Goal: Task Accomplishment & Management: Manage account settings

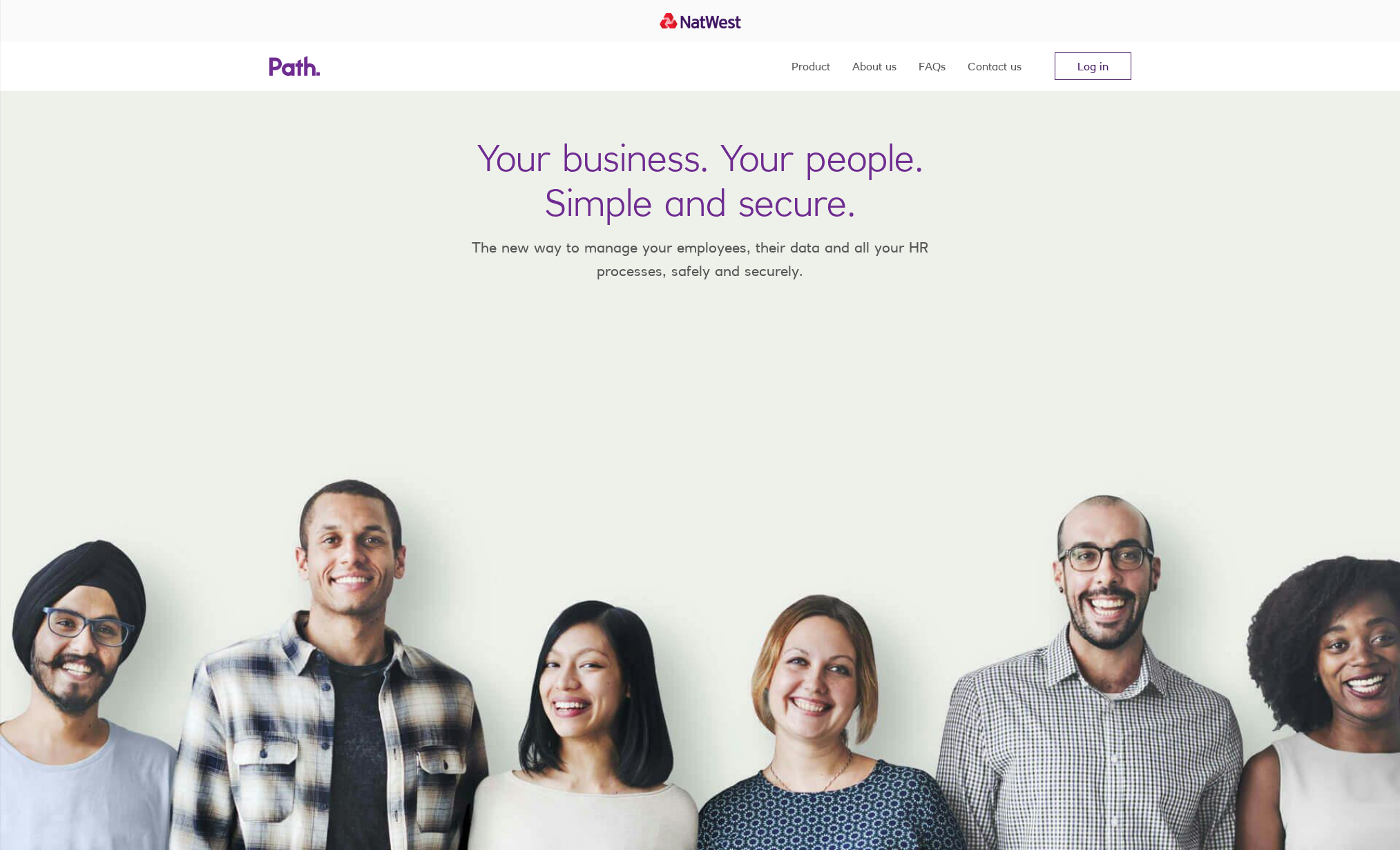
click at [1097, 65] on link "Log in" at bounding box center [1093, 66] width 77 height 28
click at [1086, 68] on link "Log in" at bounding box center [1093, 66] width 77 height 28
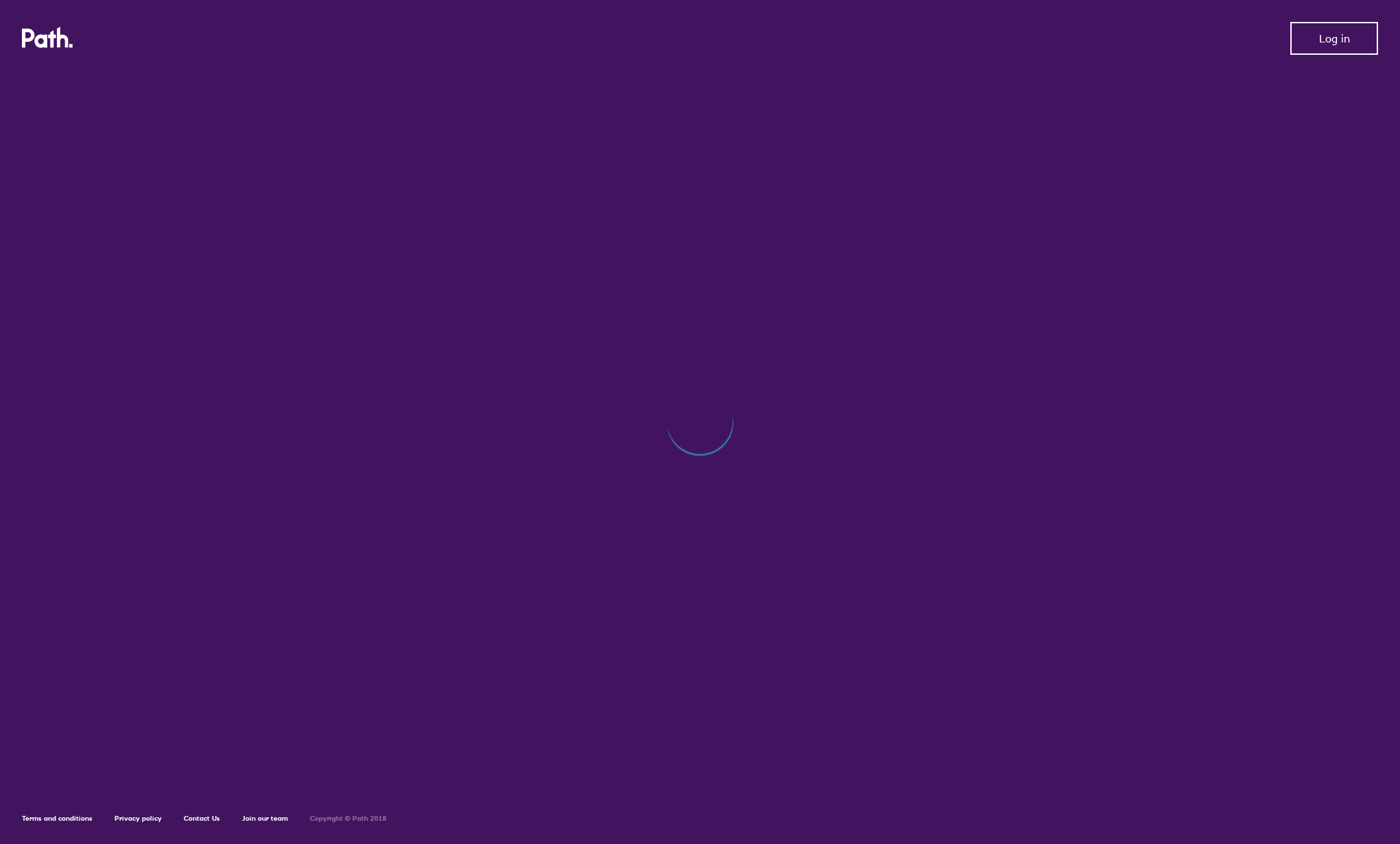
click at [1320, 36] on span "Log in" at bounding box center [1334, 38] width 31 height 12
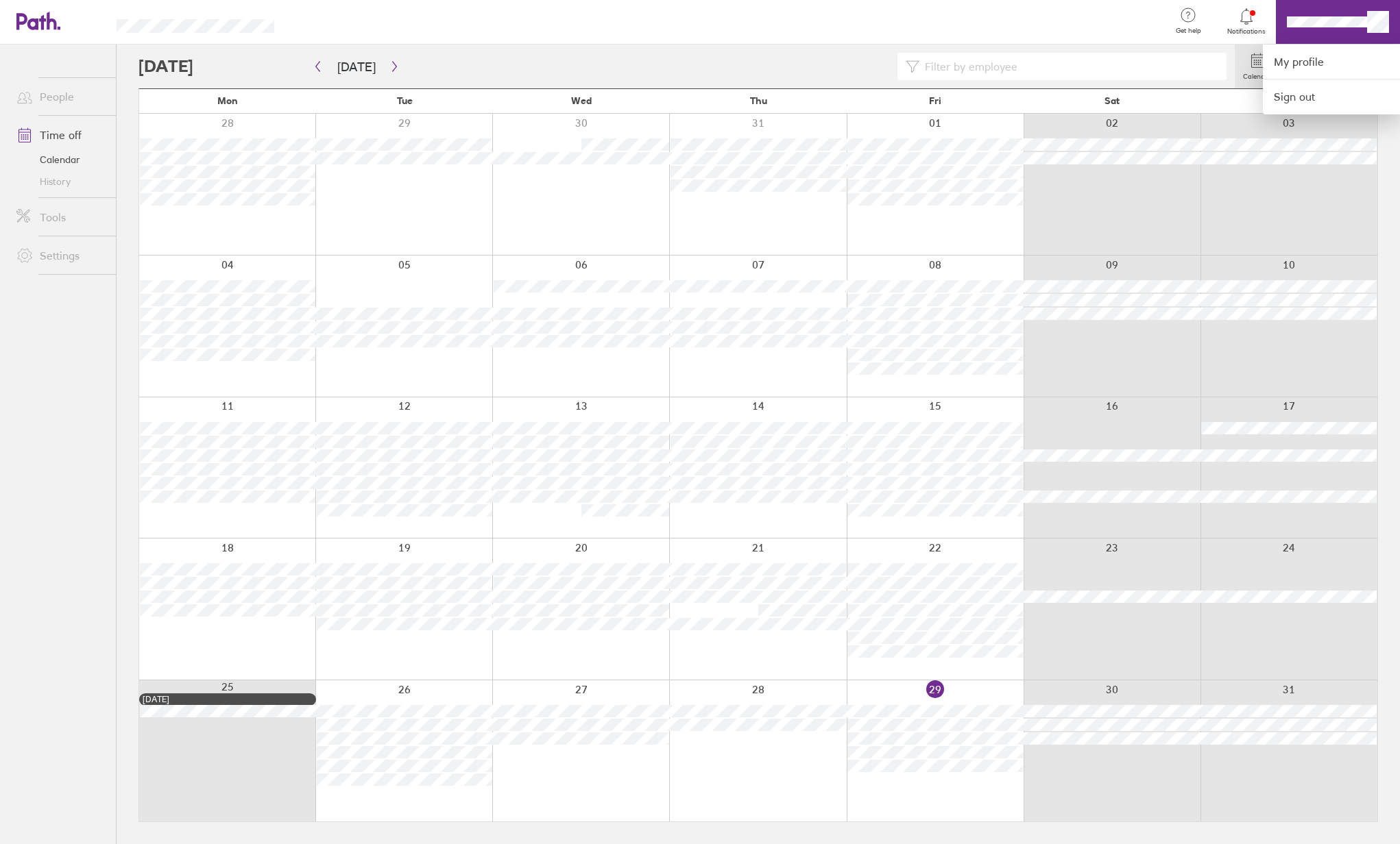
click at [60, 129] on div at bounding box center [700, 422] width 1400 height 844
click at [50, 132] on link "Time off" at bounding box center [60, 135] width 110 height 28
click at [1356, 64] on icon at bounding box center [1356, 60] width 0 height 6
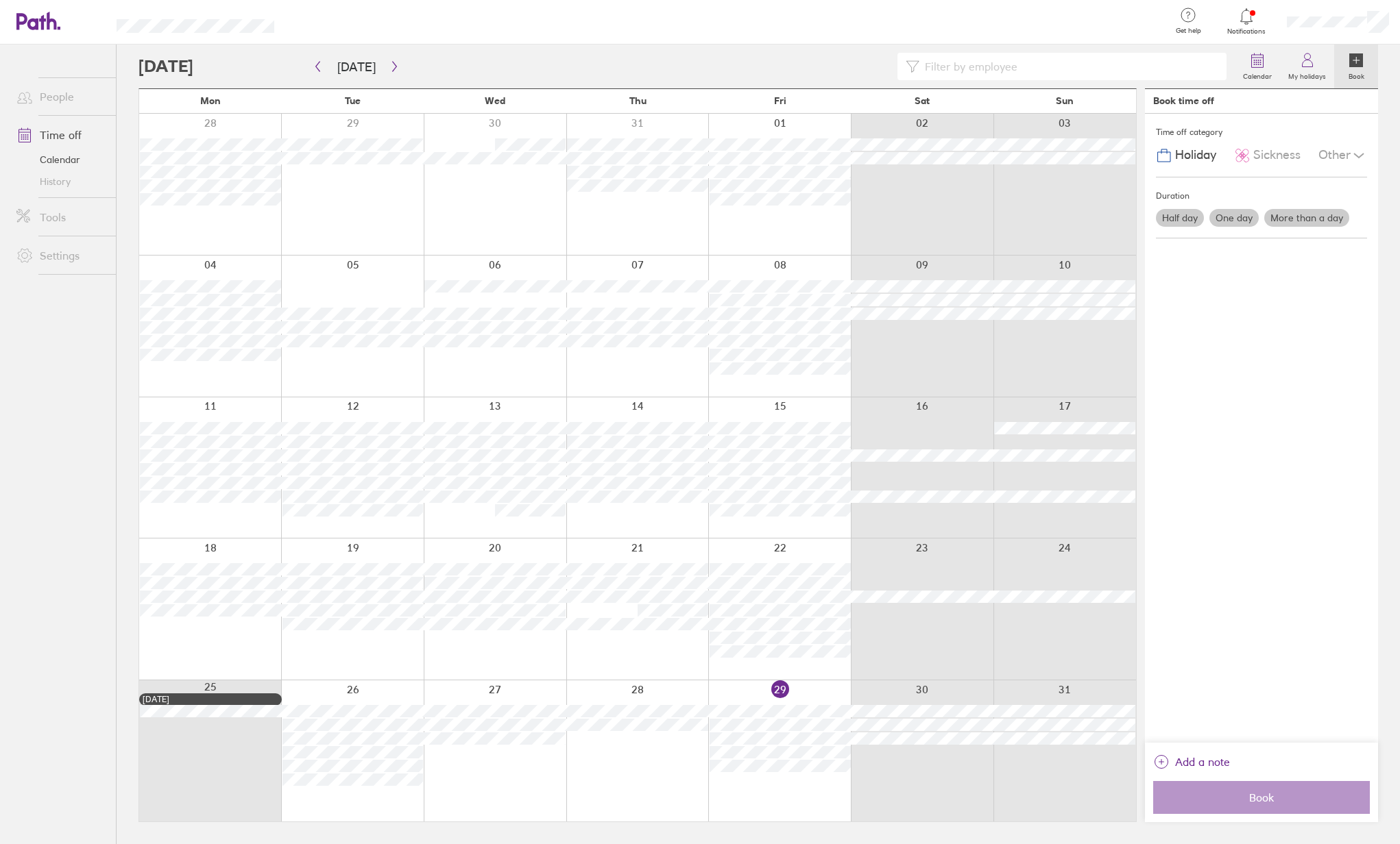
click at [1183, 154] on span "Holiday" at bounding box center [1196, 155] width 41 height 14
click at [1245, 215] on label "One day" at bounding box center [1235, 218] width 50 height 18
click at [0, 0] on input "One day" at bounding box center [0, 0] width 0 height 0
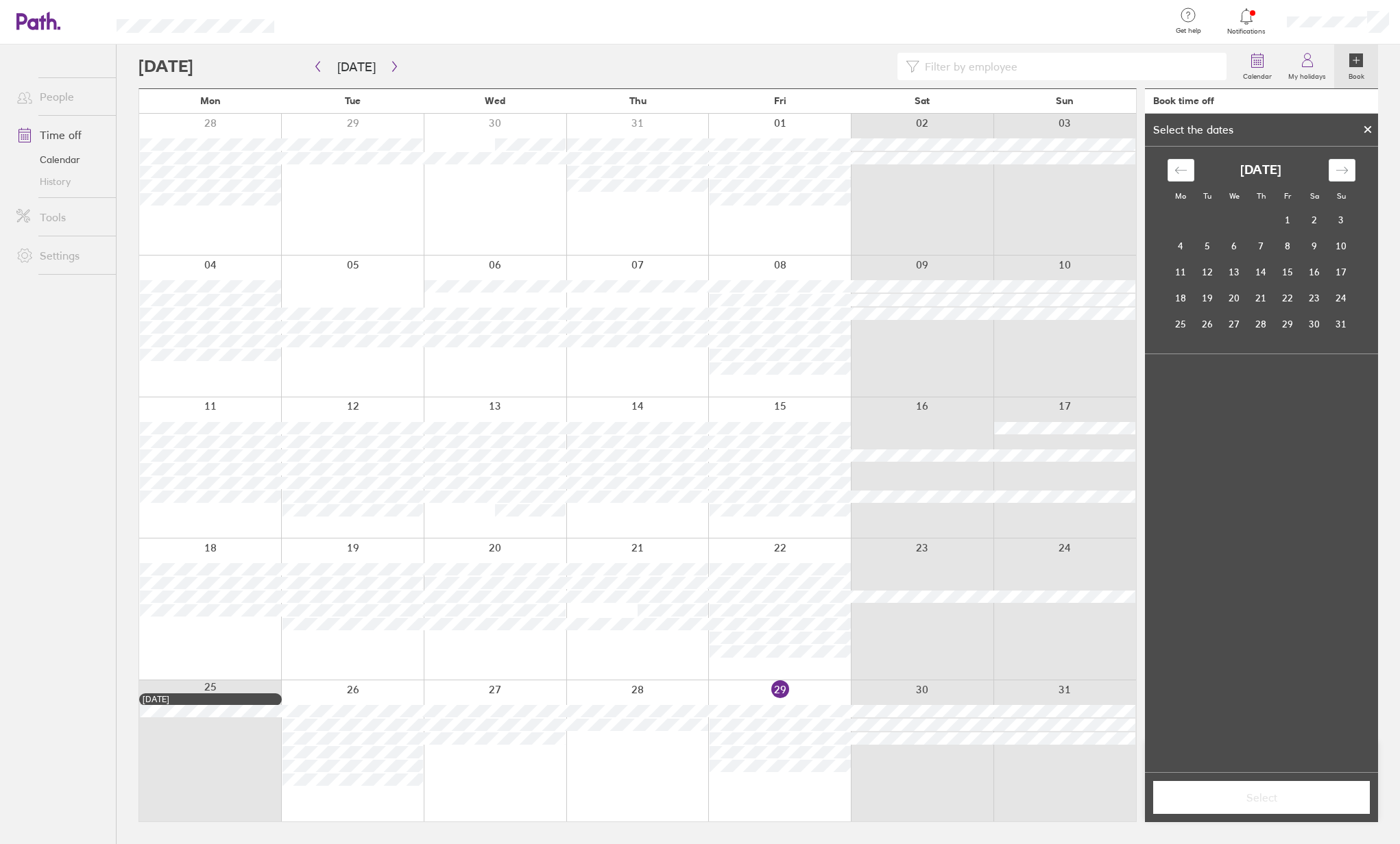
click at [1366, 127] on icon at bounding box center [1368, 130] width 5 height 5
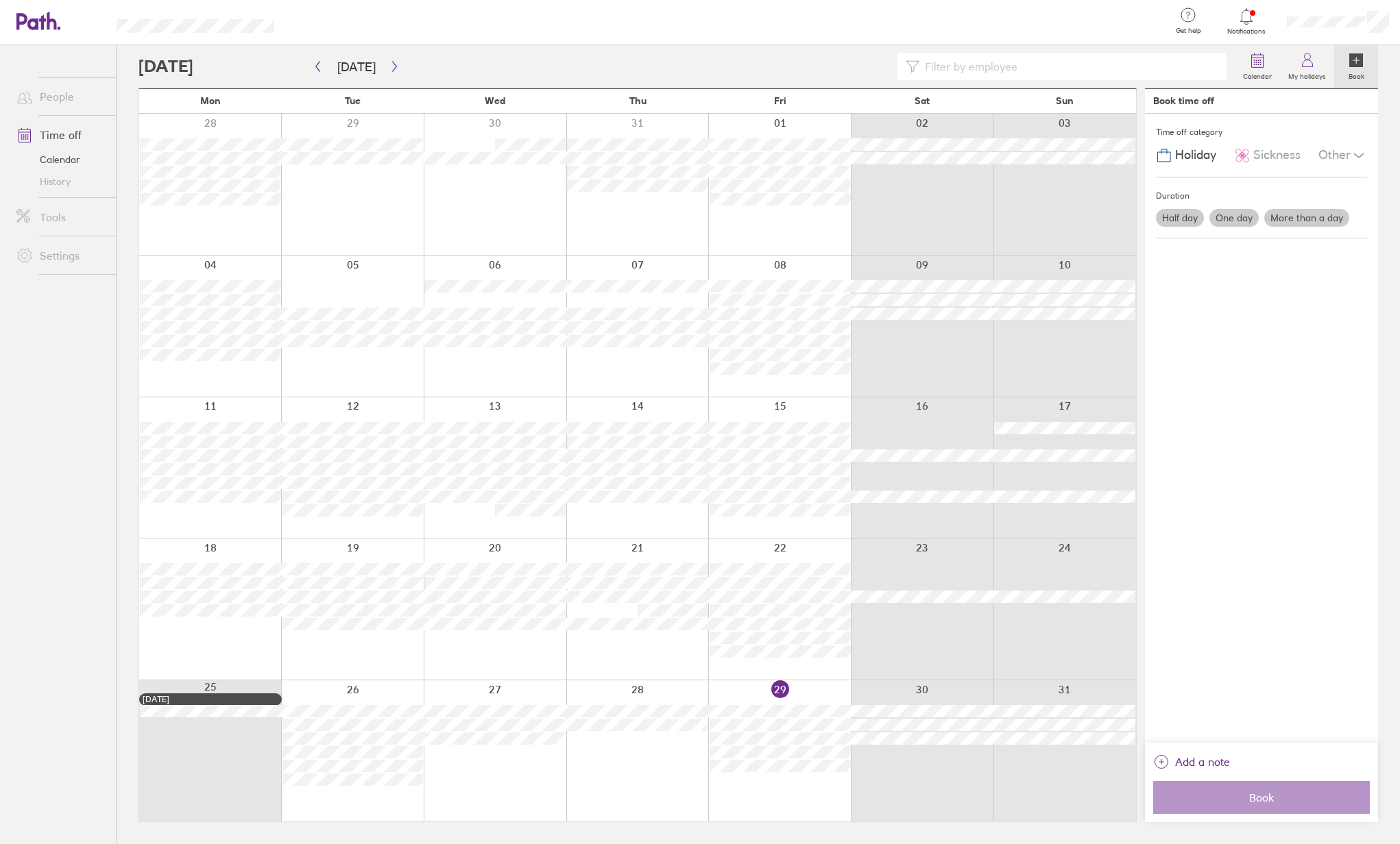
click at [1356, 68] on icon at bounding box center [1356, 60] width 13 height 13
click at [1352, 155] on icon at bounding box center [1359, 155] width 17 height 17
click at [1251, 350] on div "Time off category Holiday Sickness Other Compassionate Parental Unpaid leave Du…" at bounding box center [1261, 428] width 233 height 629
click at [1306, 72] on label "My holidays" at bounding box center [1307, 75] width 54 height 12
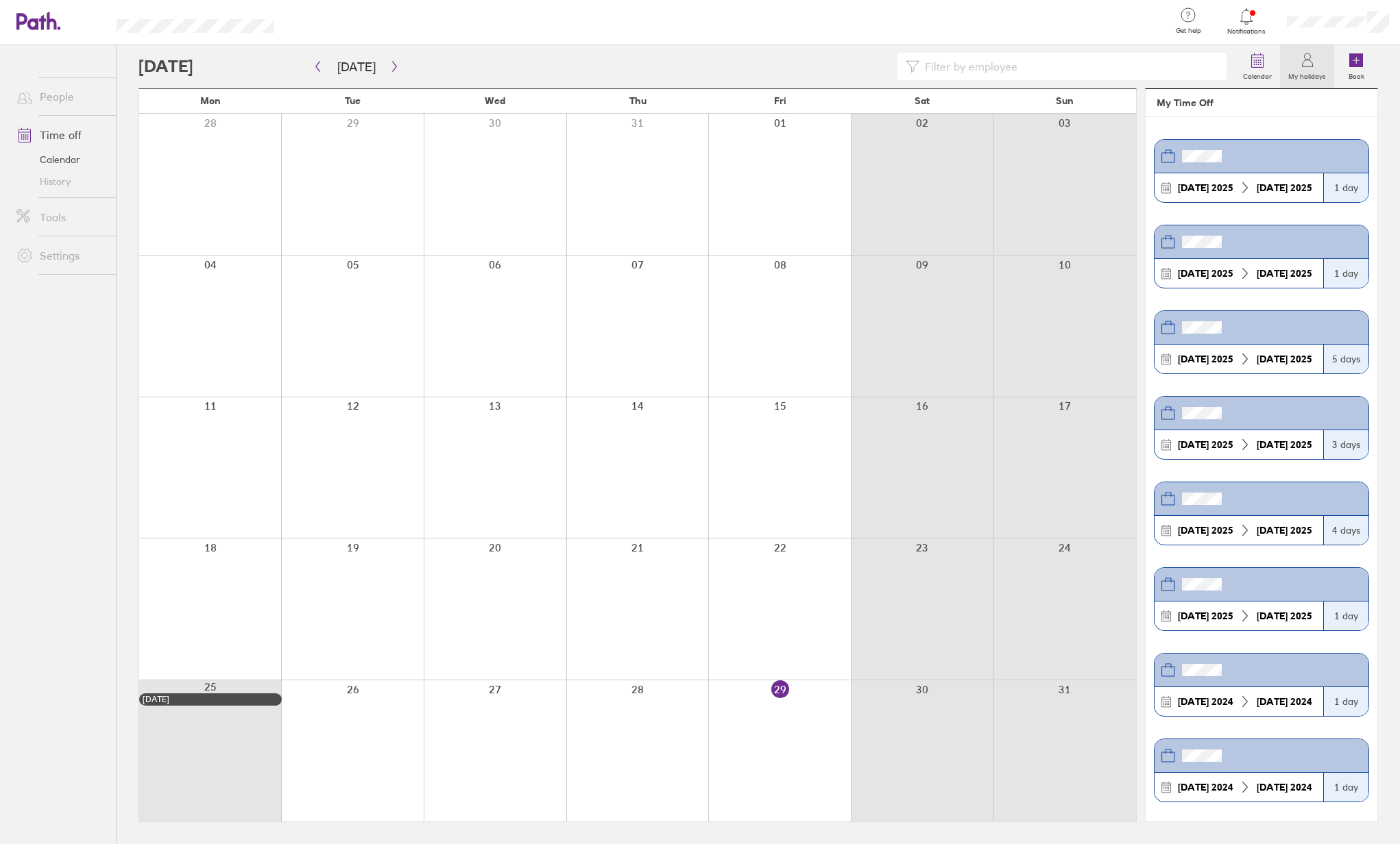
click at [1192, 18] on icon at bounding box center [1188, 15] width 17 height 17
click at [1147, 59] on link "FAQs" at bounding box center [1149, 61] width 137 height 35
click at [1306, 60] on icon at bounding box center [1308, 60] width 17 height 17
click at [48, 96] on link "People" at bounding box center [60, 96] width 110 height 28
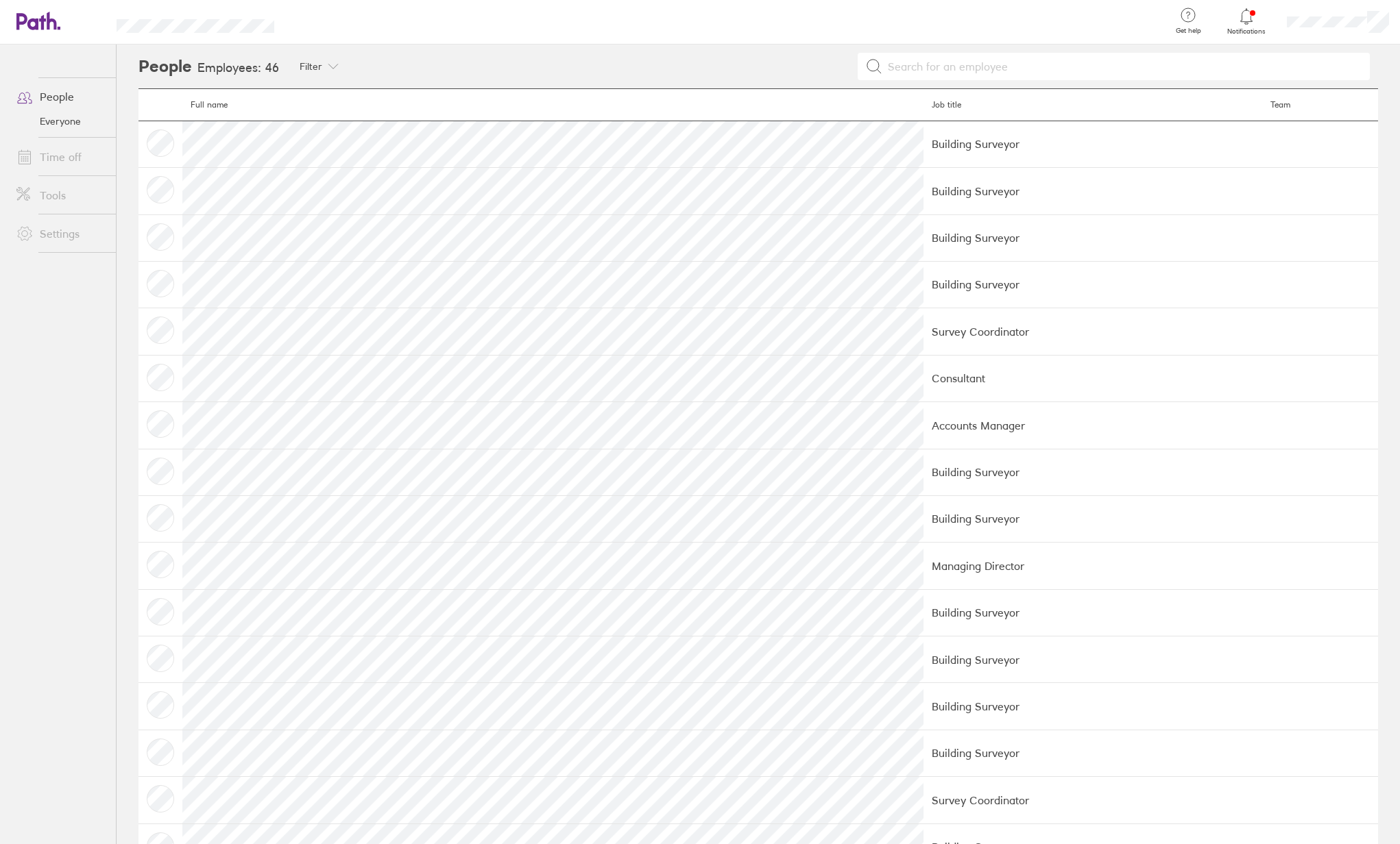
click at [59, 124] on link "Everyone" at bounding box center [60, 121] width 110 height 22
click at [328, 67] on icon at bounding box center [333, 67] width 11 height 11
click at [221, 65] on div at bounding box center [700, 422] width 1400 height 844
click at [148, 70] on h2 "People" at bounding box center [165, 66] width 53 height 44
click at [50, 154] on link "Time off" at bounding box center [60, 156] width 110 height 28
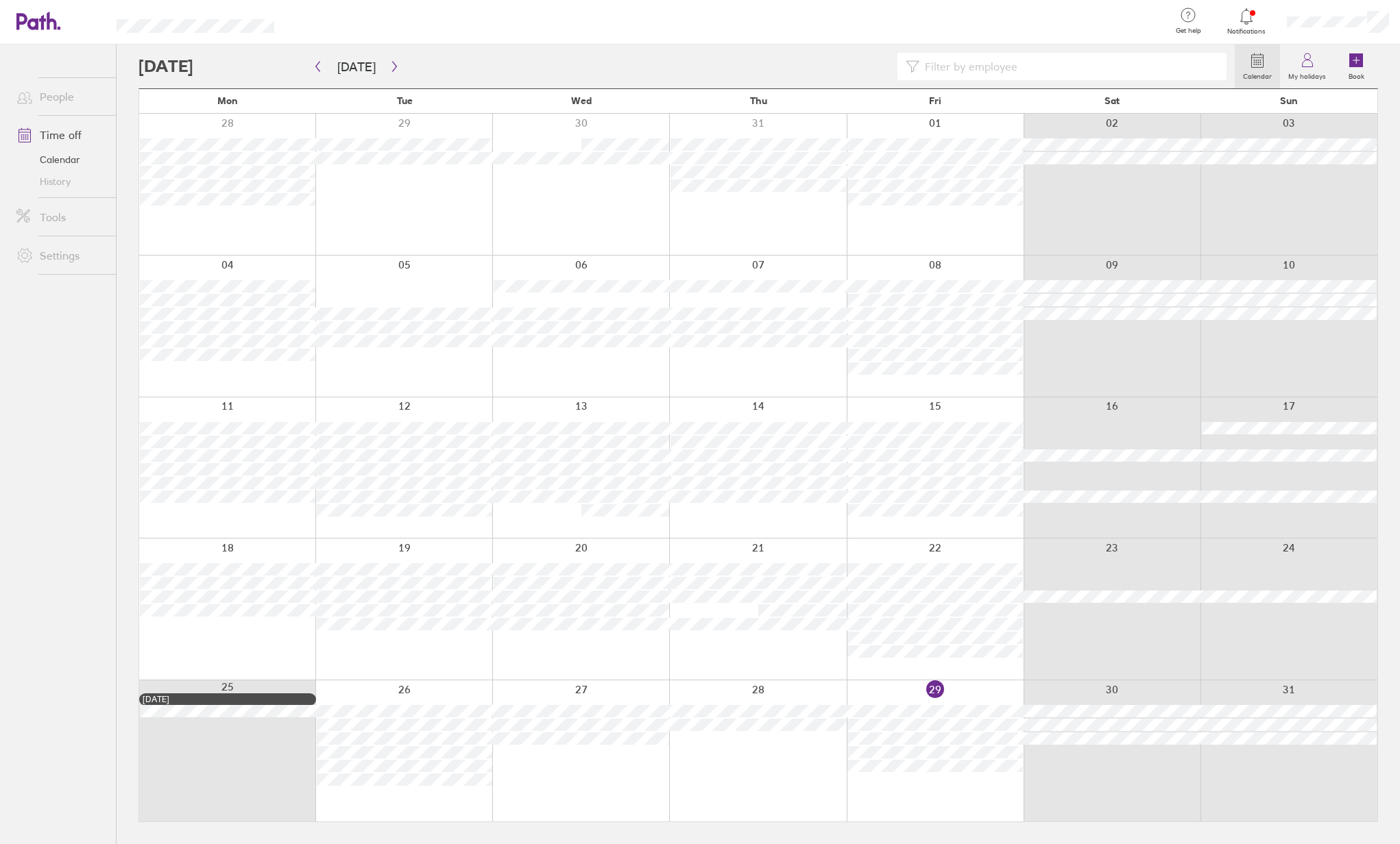
click at [1260, 61] on icon at bounding box center [1257, 60] width 17 height 17
click at [1318, 13] on div at bounding box center [700, 422] width 1400 height 844
click at [1312, 55] on link "My profile" at bounding box center [1332, 61] width 137 height 35
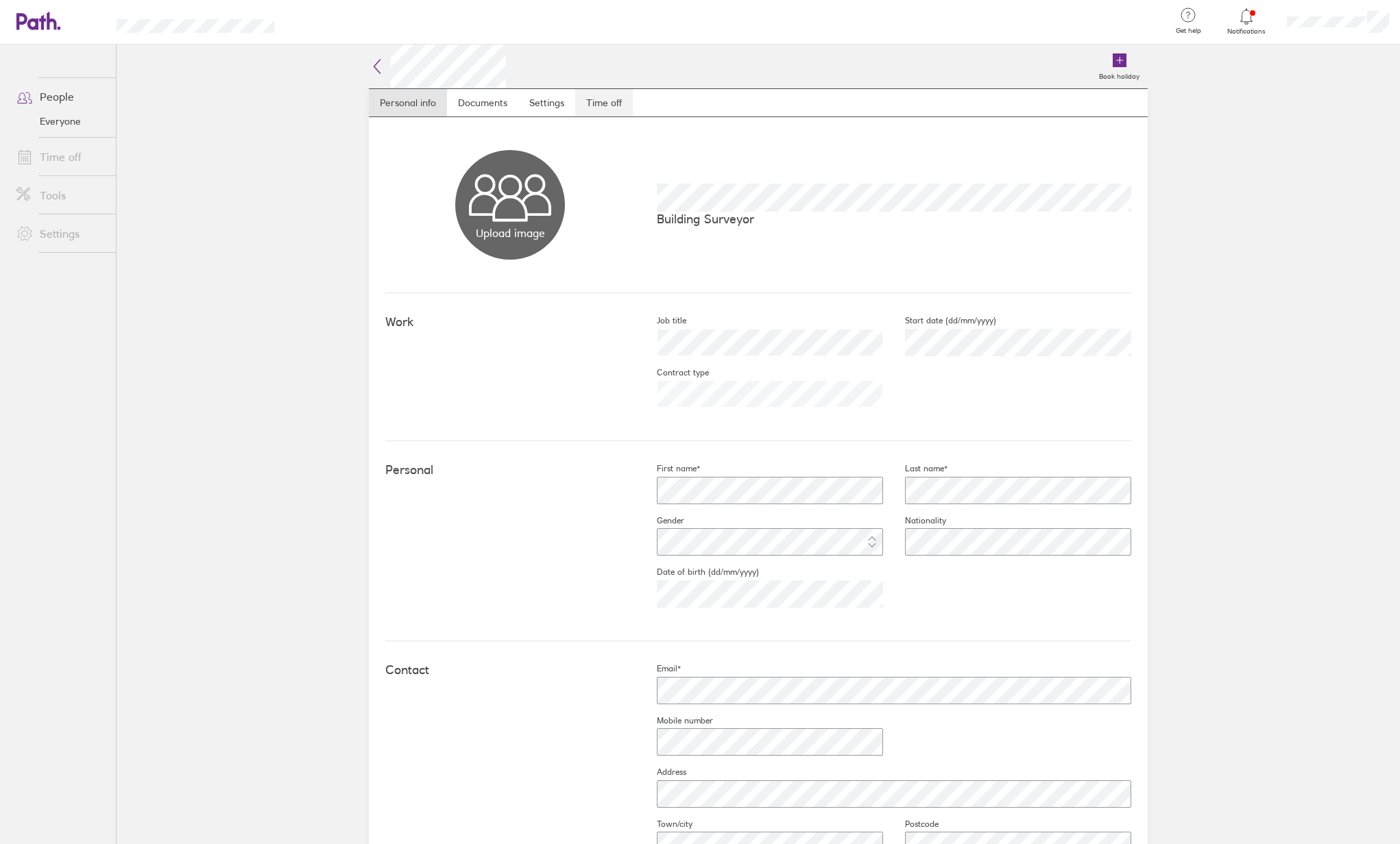
click at [583, 109] on link "Time off" at bounding box center [604, 102] width 58 height 28
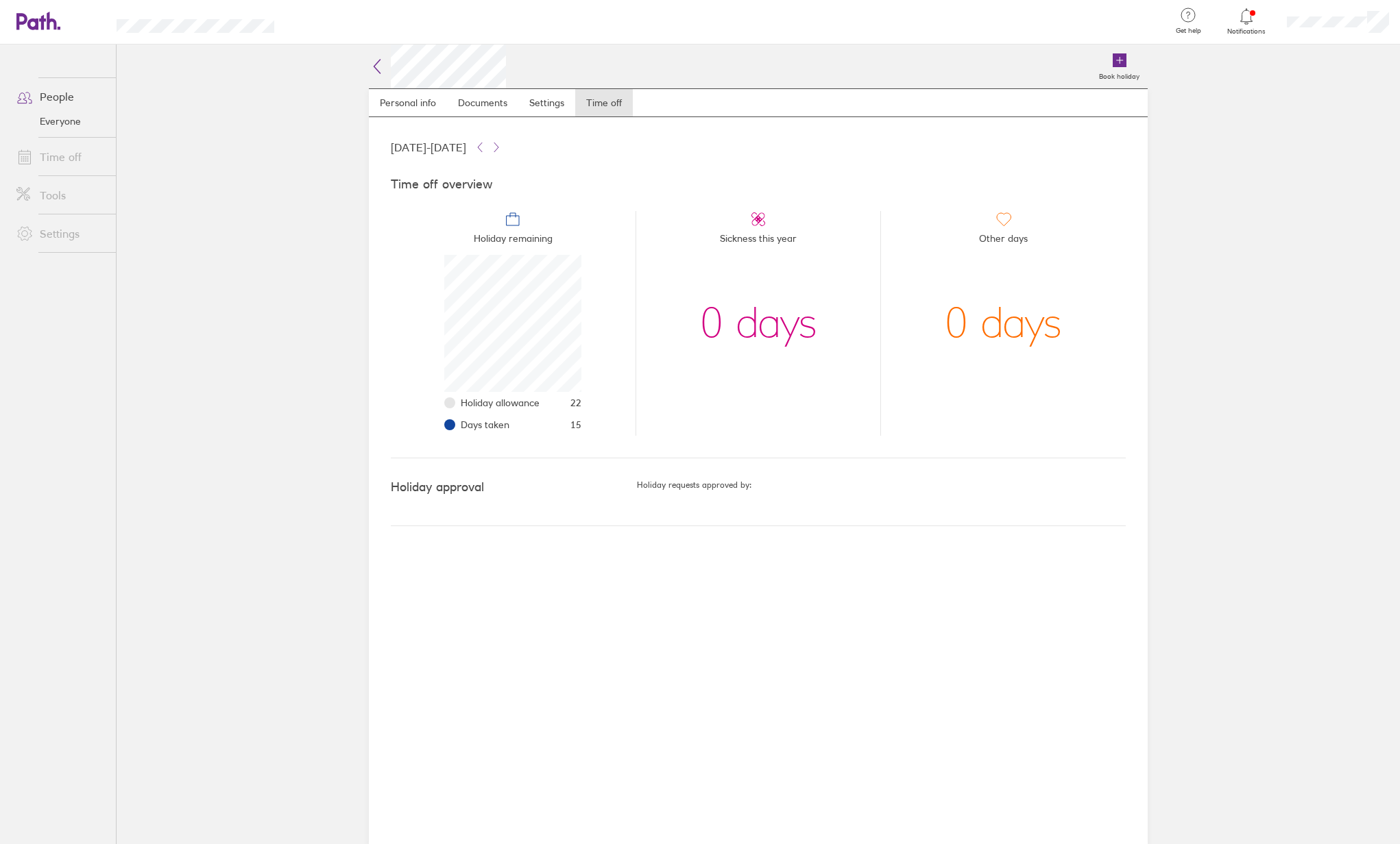
scroll to position [137, 137]
click at [68, 159] on link "Time off" at bounding box center [60, 156] width 110 height 28
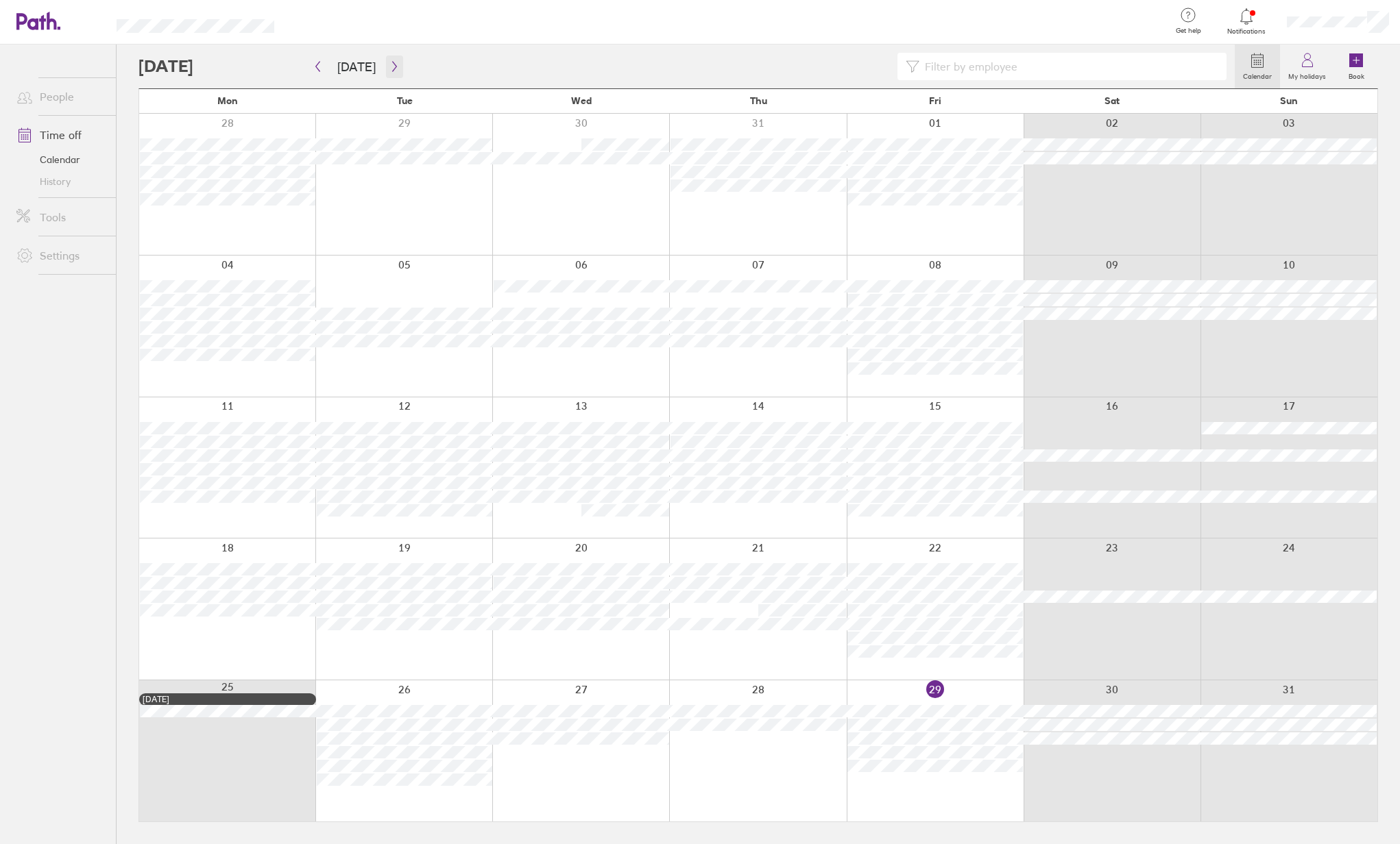
click at [391, 67] on icon "button" at bounding box center [395, 67] width 11 height 11
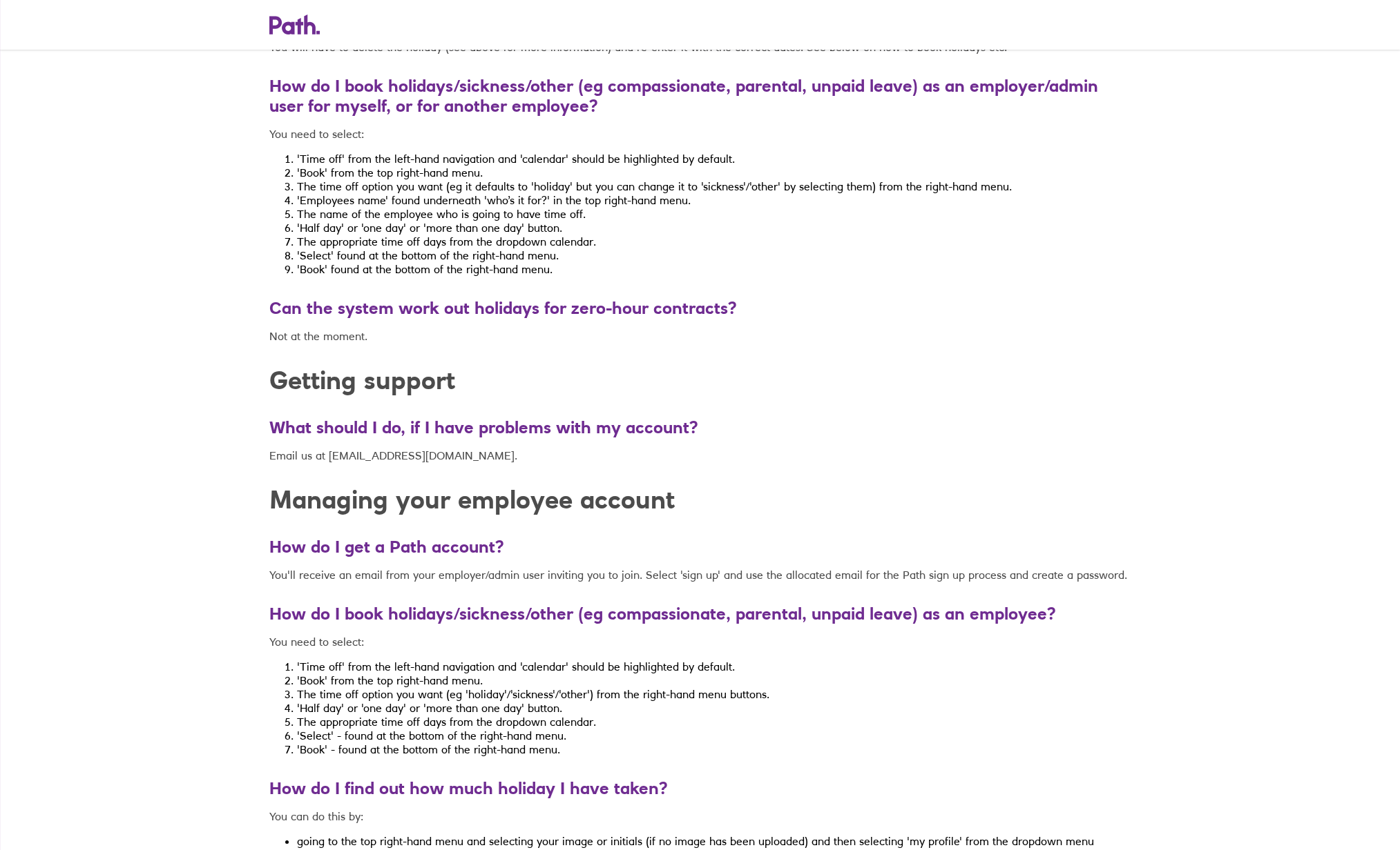
scroll to position [5571, 0]
